Goal: Navigation & Orientation: Find specific page/section

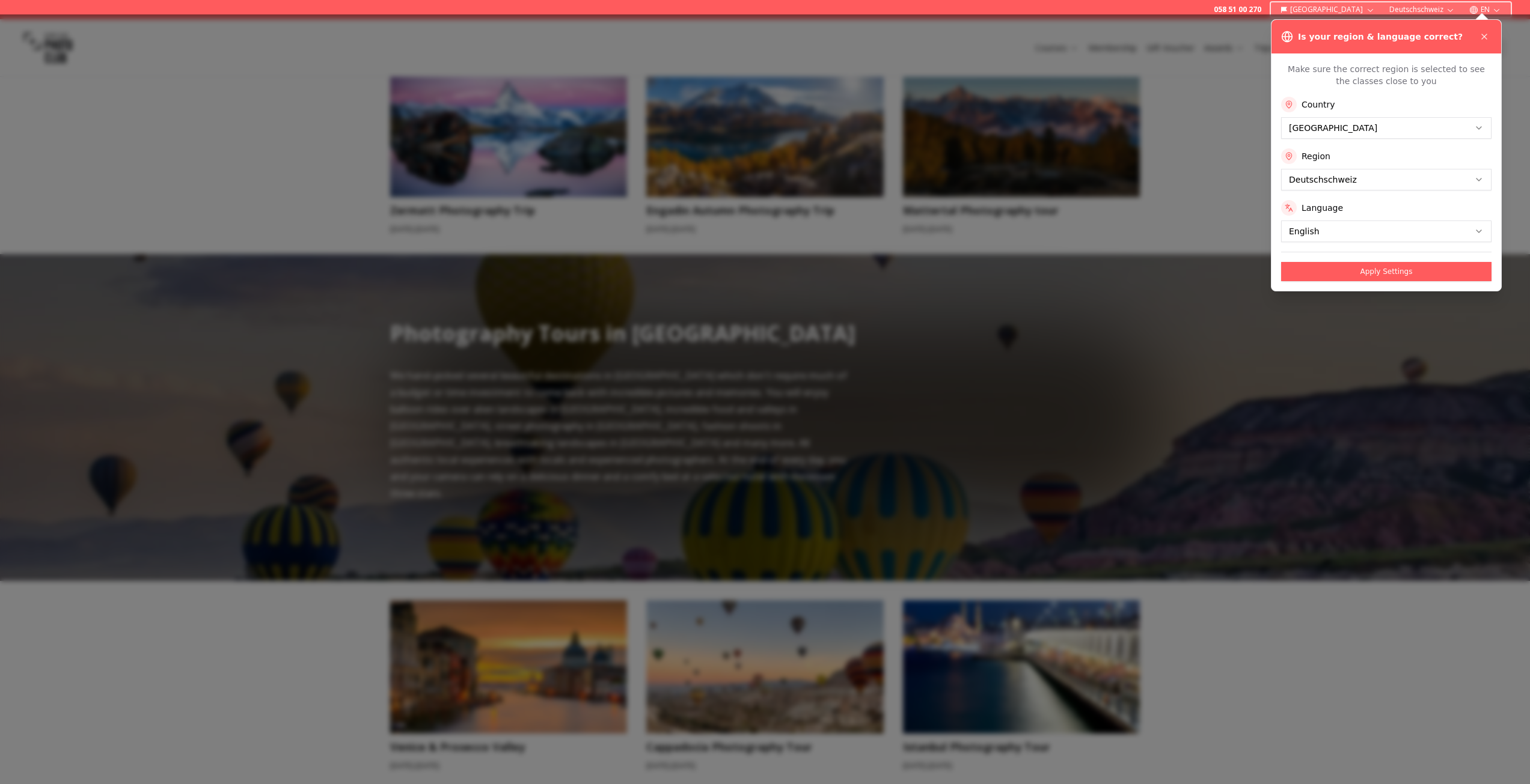
scroll to position [571, 0]
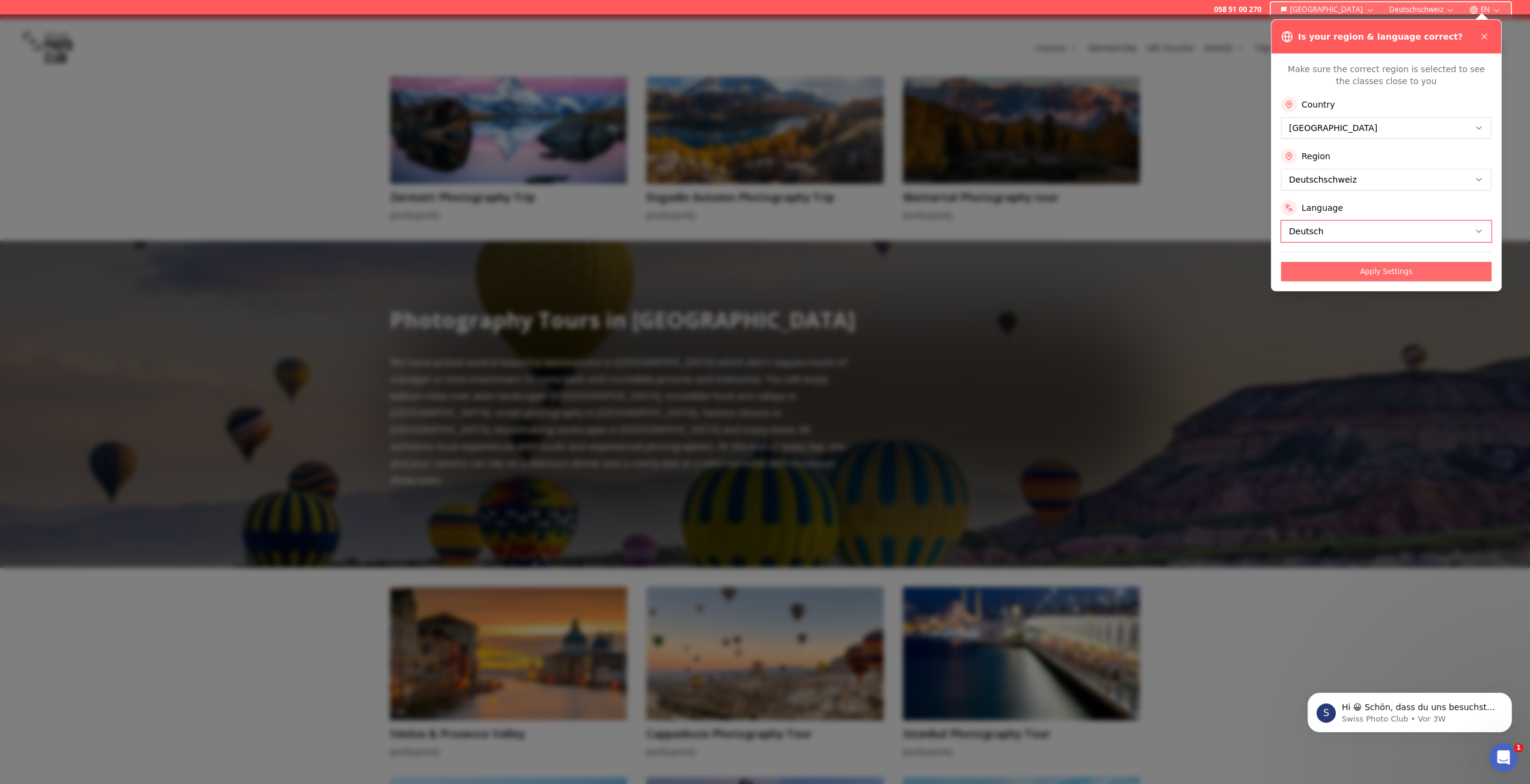
scroll to position [0, 0]
click at [1359, 277] on button "Apply Settings" at bounding box center [1386, 272] width 211 height 19
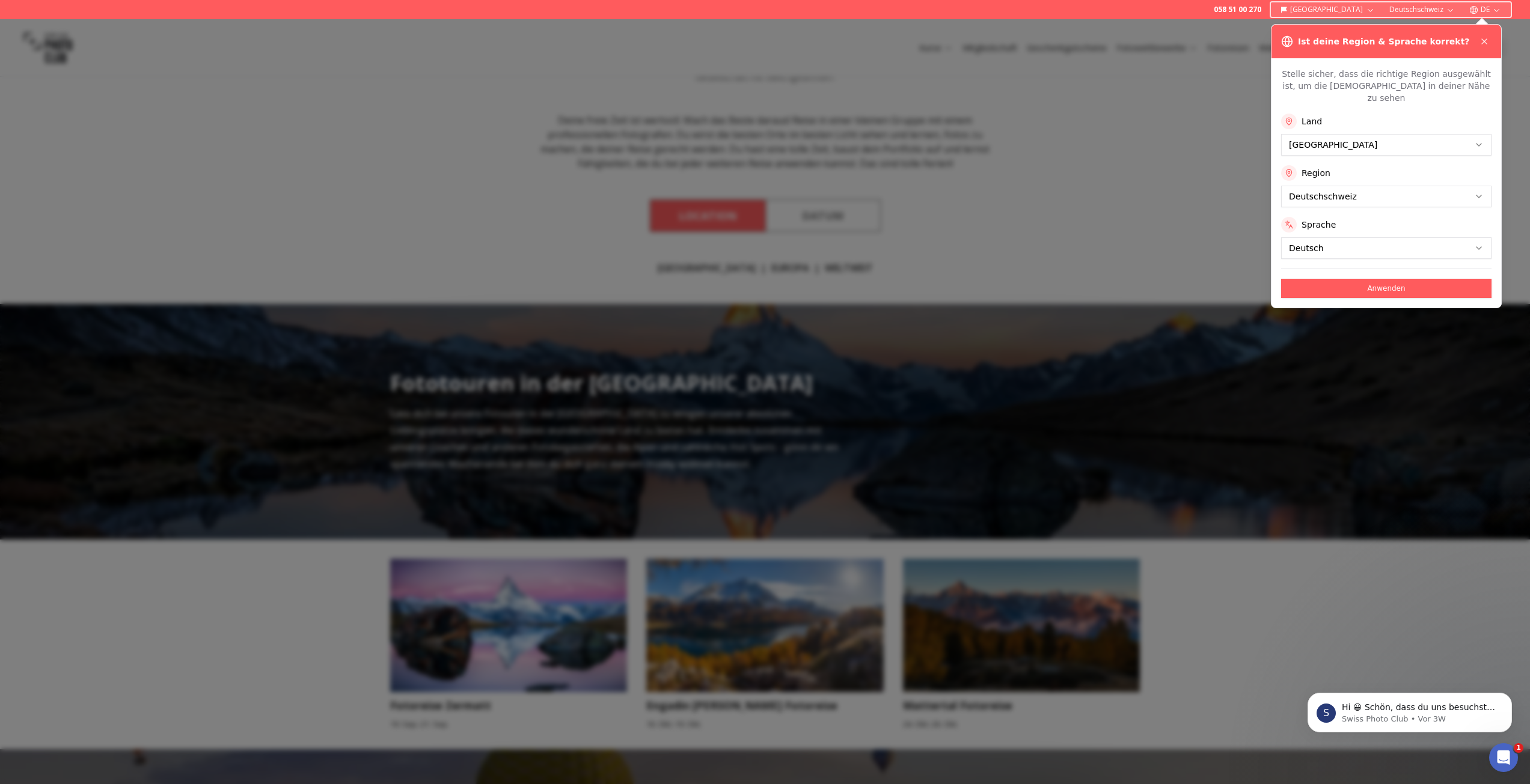
scroll to position [105, 0]
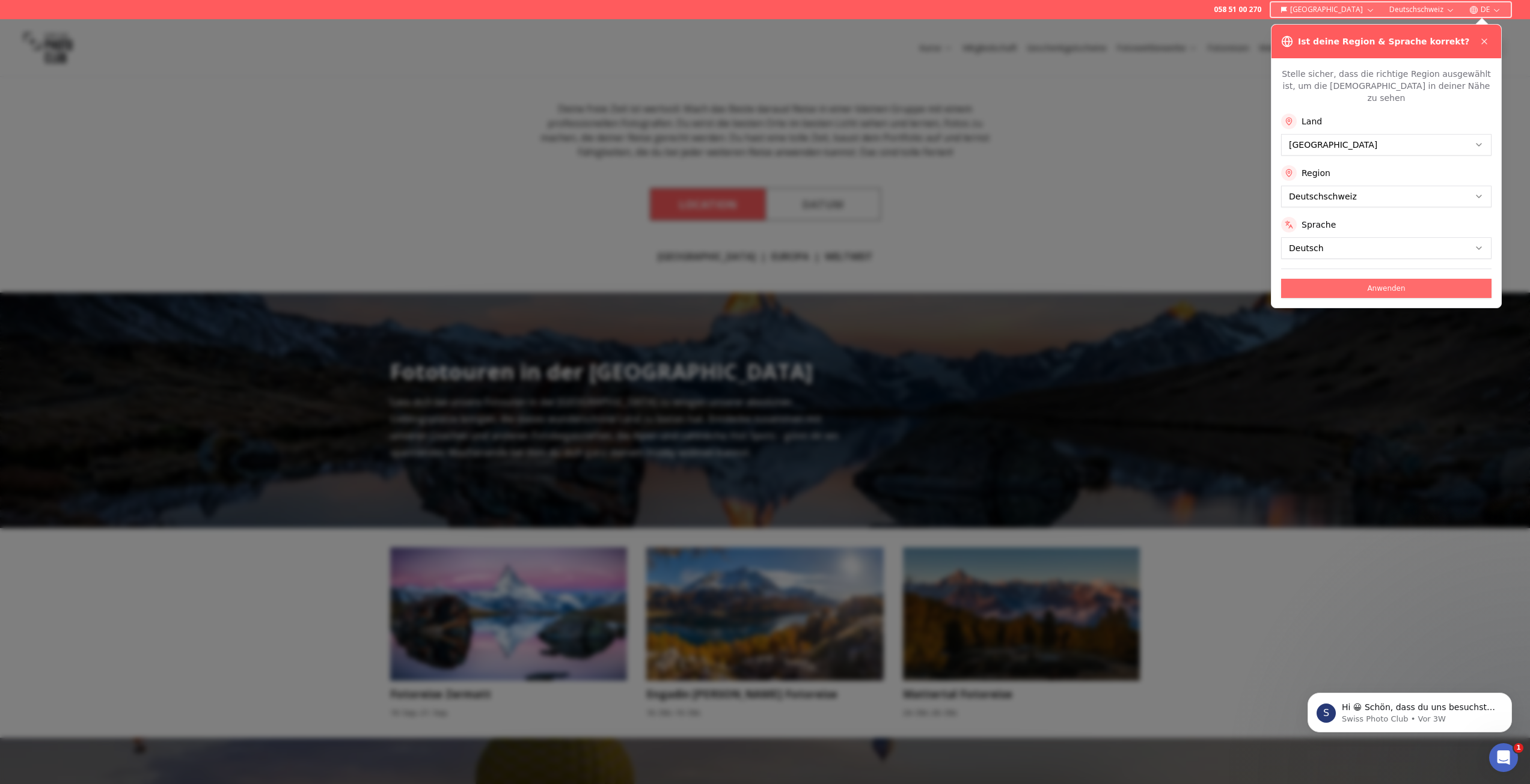
click at [1356, 279] on button "Anwenden" at bounding box center [1386, 289] width 211 height 19
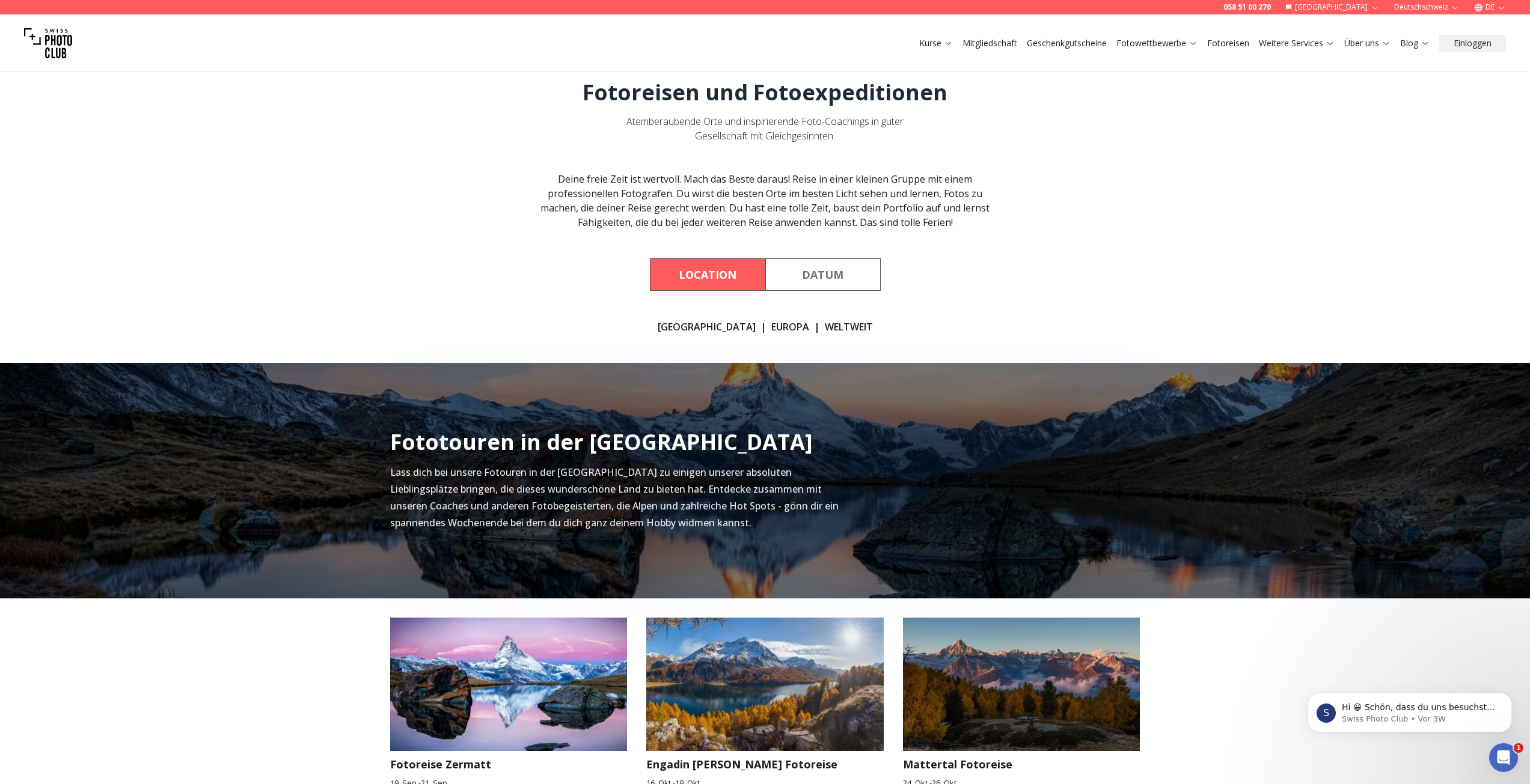
scroll to position [0, 0]
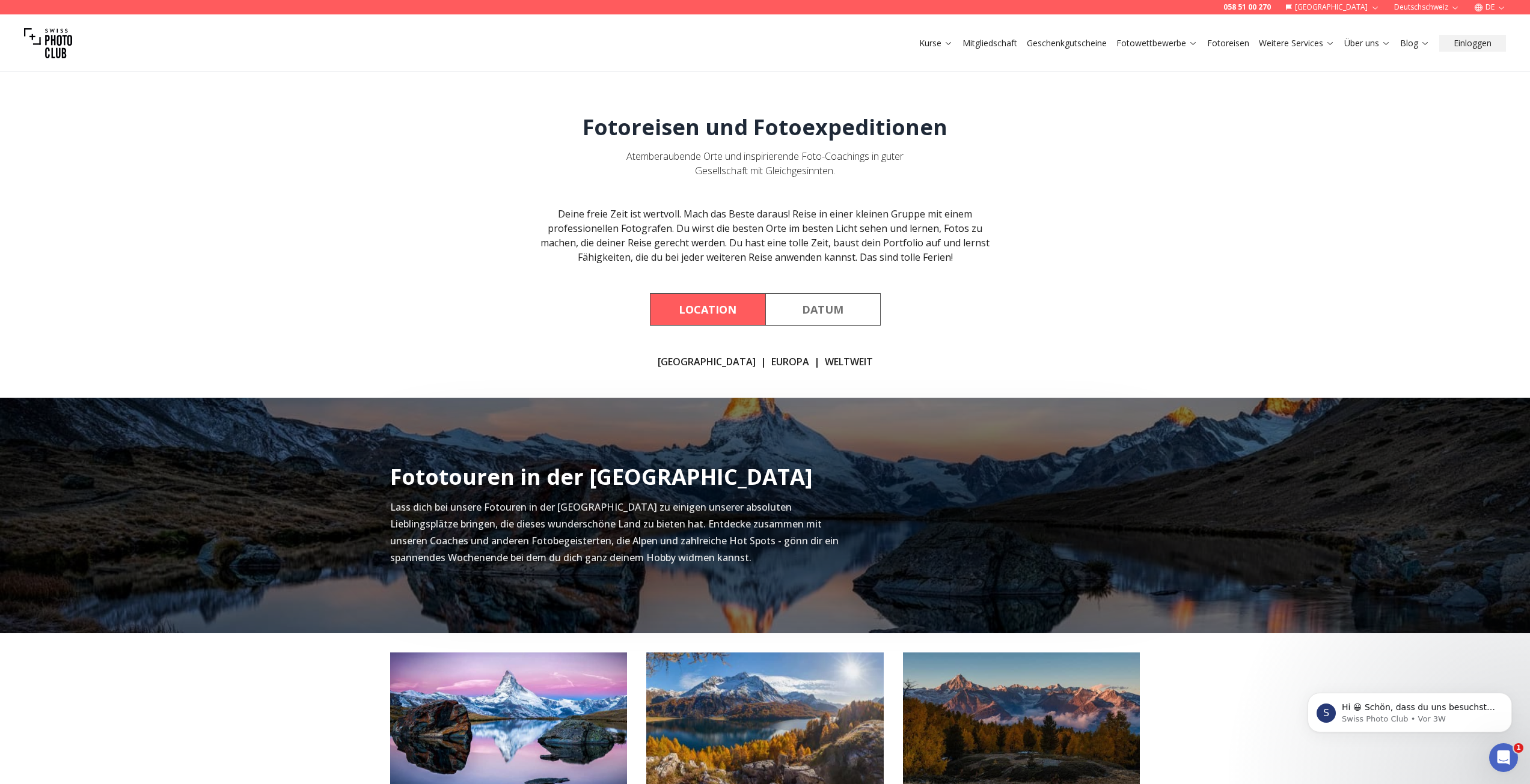
click at [1243, 42] on link "Fotoreisen" at bounding box center [1228, 43] width 42 height 12
click at [1234, 40] on link "Fotoreisen" at bounding box center [1228, 43] width 42 height 12
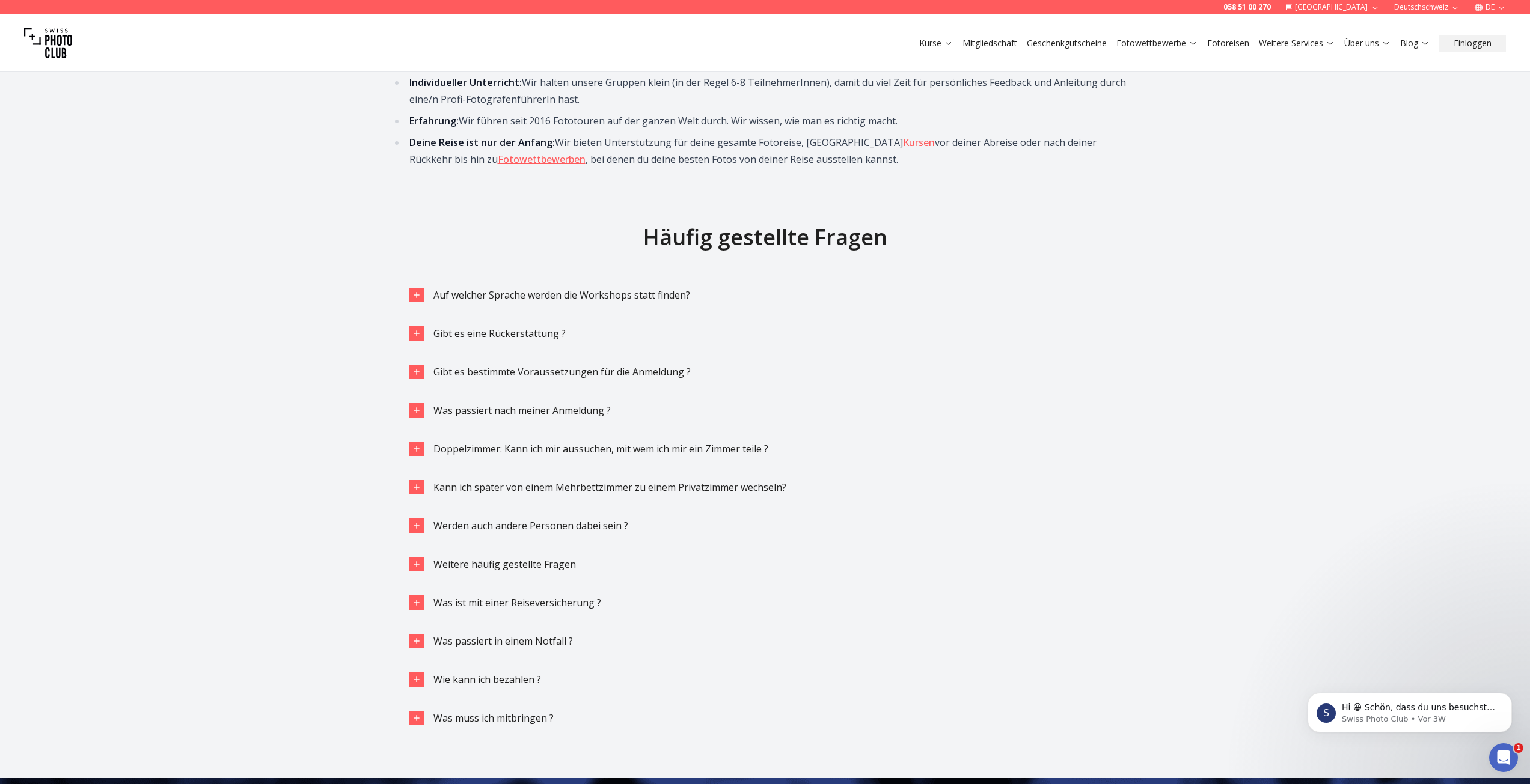
scroll to position [2568, 0]
